Goal: Find contact information: Find contact information

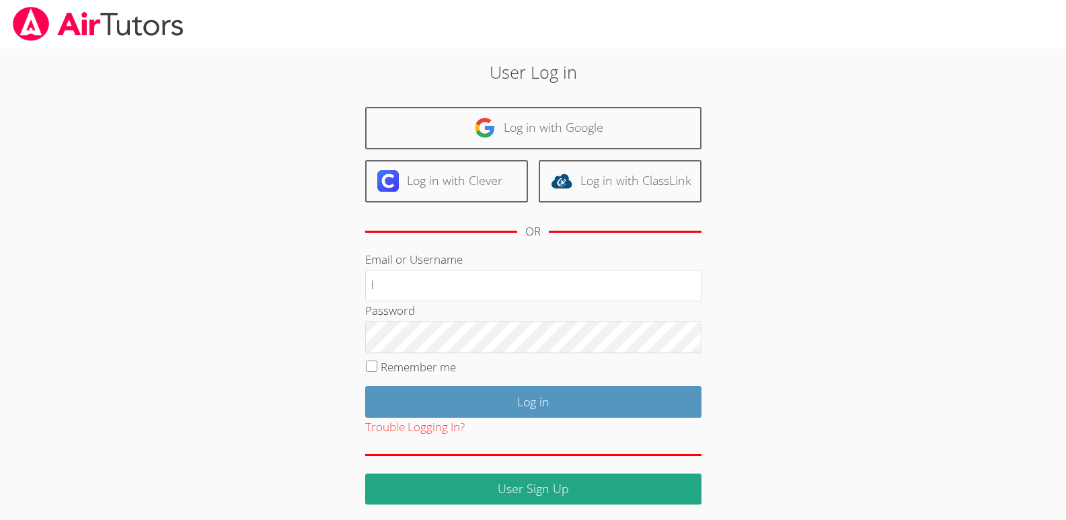
type input "[EMAIL_ADDRESS][DOMAIN_NAME]"
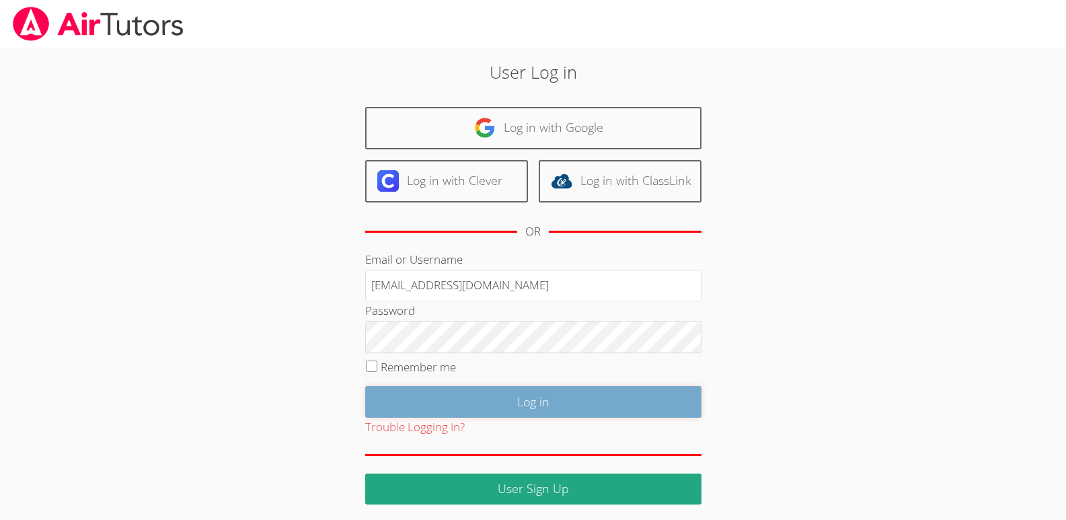
click at [532, 400] on input "Log in" at bounding box center [533, 402] width 336 height 32
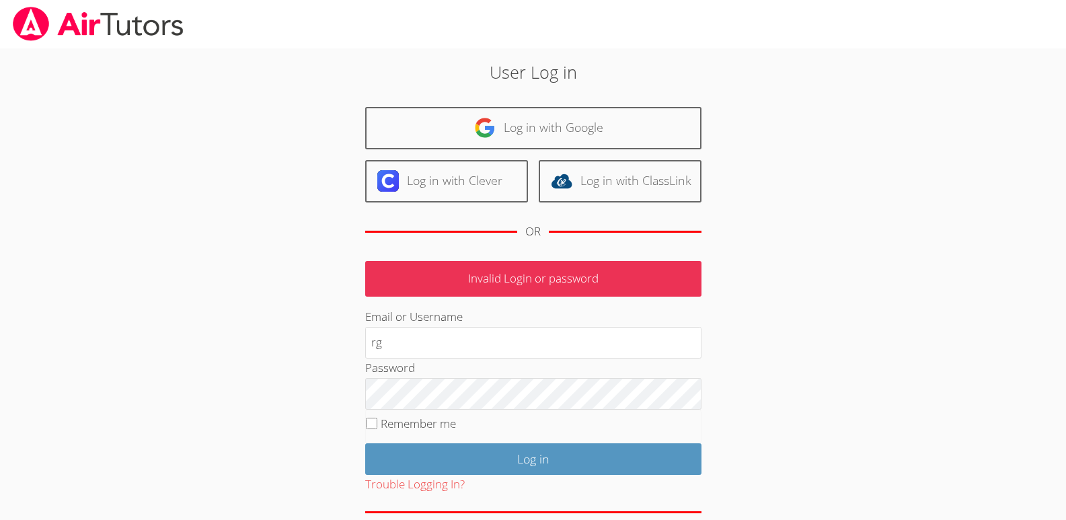
type input "g"
type input "[EMAIL_ADDRESS][DOMAIN_NAME]"
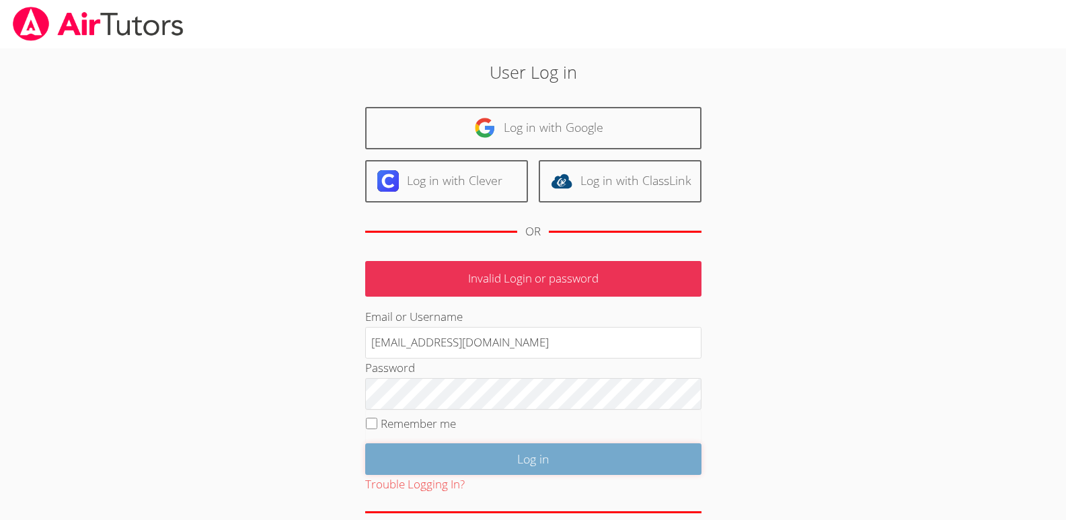
click at [532, 456] on input "Log in" at bounding box center [533, 459] width 336 height 32
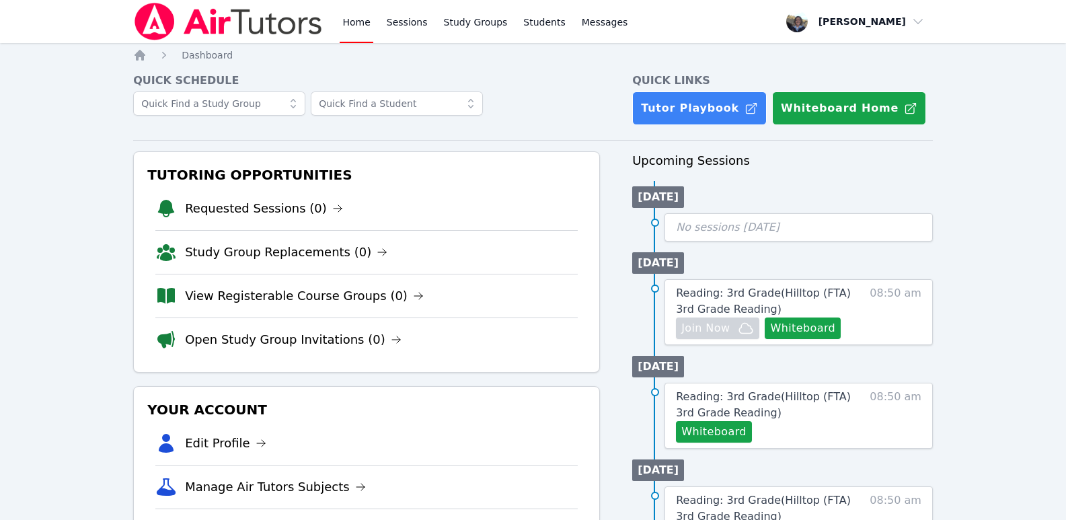
click at [471, 105] on icon at bounding box center [470, 103] width 13 height 13
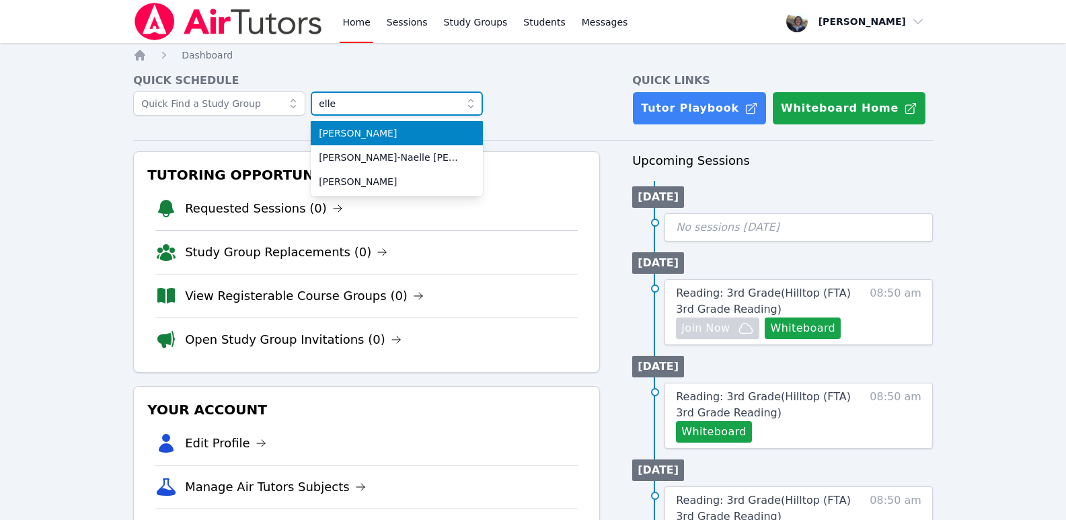
type input "elle"
click at [342, 135] on span "Elle Abad" at bounding box center [397, 132] width 156 height 13
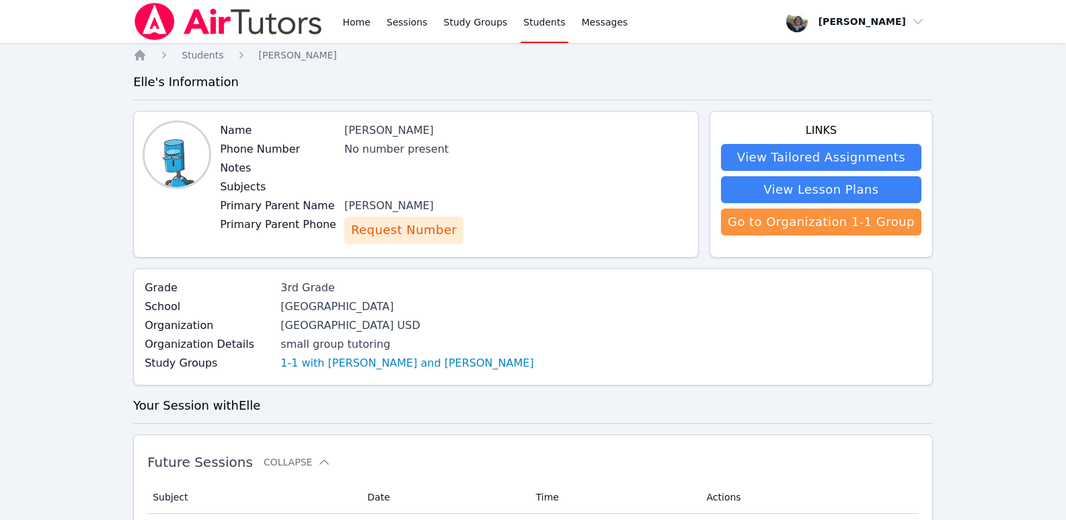
click at [377, 231] on span "Request Number" at bounding box center [404, 230] width 106 height 19
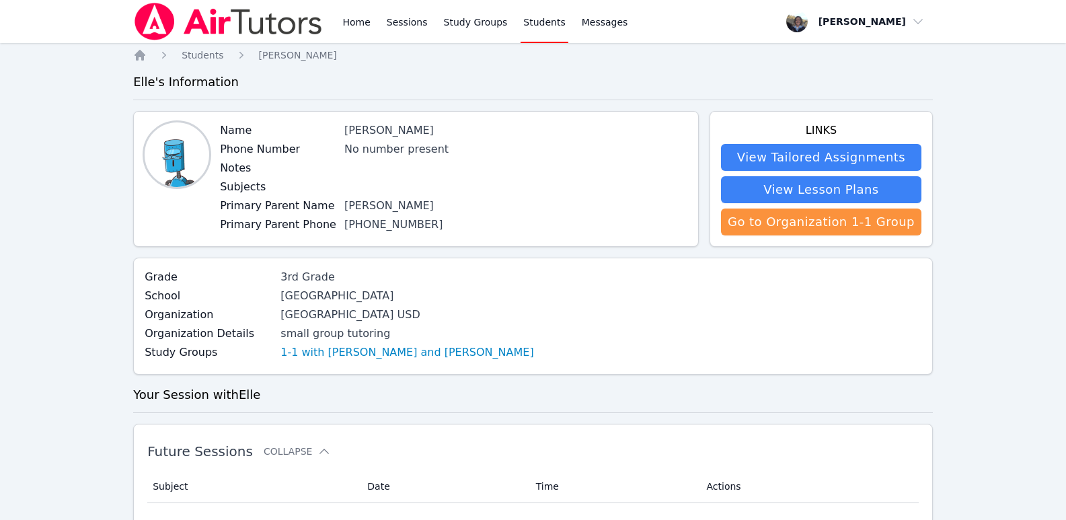
click at [31, 222] on div "Home Sessions Study Groups Students Messages Open user menu Lynn Butson Open ma…" at bounding box center [533, 394] width 1066 height 789
click at [58, 186] on div "Home Sessions Study Groups Students Messages Open user menu Lynn Butson Open ma…" at bounding box center [533, 394] width 1066 height 789
click at [67, 248] on div "Home Sessions Study Groups Students Messages Open user menu Lynn Butson Open ma…" at bounding box center [533, 394] width 1066 height 789
click at [919, 23] on span "button" at bounding box center [856, 22] width 147 height 30
click at [824, 81] on button "Logout" at bounding box center [860, 77] width 129 height 24
